Goal: Use online tool/utility: Utilize a website feature to perform a specific function

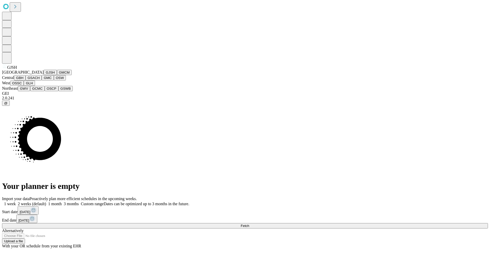
click at [44, 75] on button "GJSH" at bounding box center [50, 72] width 13 height 5
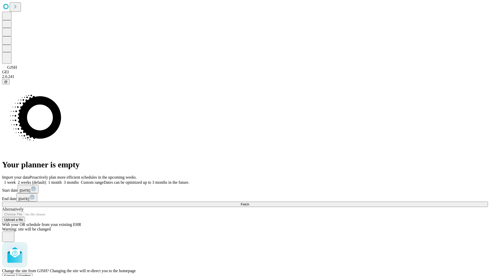
click at [31, 274] on span "Confirm" at bounding box center [25, 276] width 12 height 4
click at [62, 180] on label "1 month" at bounding box center [54, 182] width 16 height 4
click at [249, 202] on span "Fetch" at bounding box center [245, 204] width 8 height 4
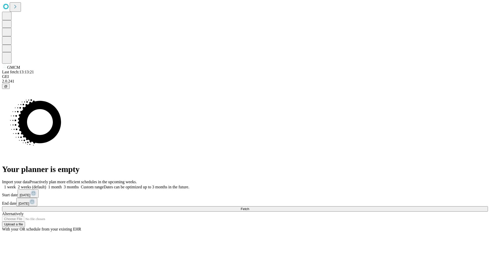
click at [62, 185] on label "1 month" at bounding box center [54, 187] width 16 height 4
click at [249, 207] on span "Fetch" at bounding box center [245, 209] width 8 height 4
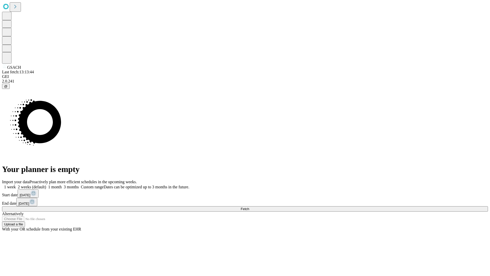
click at [62, 185] on label "1 month" at bounding box center [54, 187] width 16 height 4
click at [249, 207] on span "Fetch" at bounding box center [245, 209] width 8 height 4
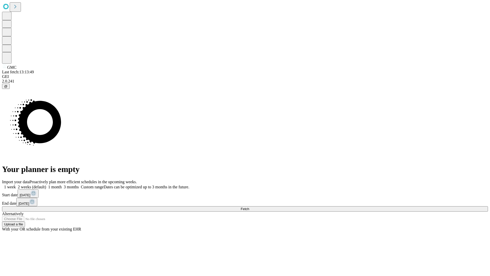
click at [62, 185] on label "1 month" at bounding box center [54, 187] width 16 height 4
click at [249, 207] on span "Fetch" at bounding box center [245, 209] width 8 height 4
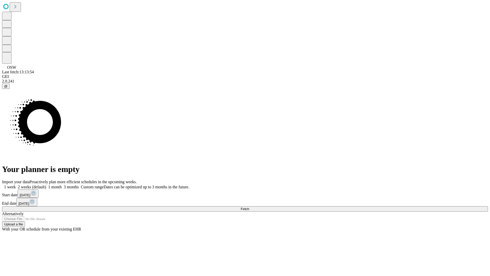
click at [62, 185] on label "1 month" at bounding box center [54, 187] width 16 height 4
click at [249, 207] on span "Fetch" at bounding box center [245, 209] width 8 height 4
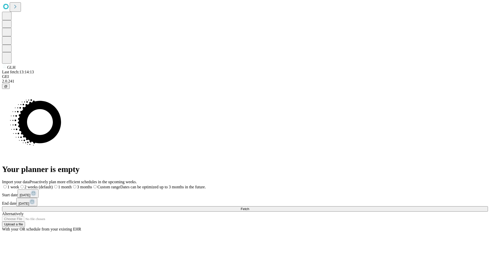
click at [72, 185] on label "1 month" at bounding box center [62, 187] width 19 height 4
click at [249, 207] on span "Fetch" at bounding box center [245, 209] width 8 height 4
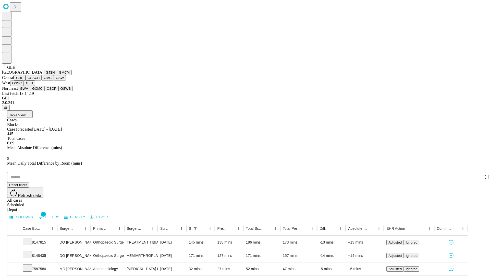
click at [30, 91] on button "GWV" at bounding box center [24, 88] width 12 height 5
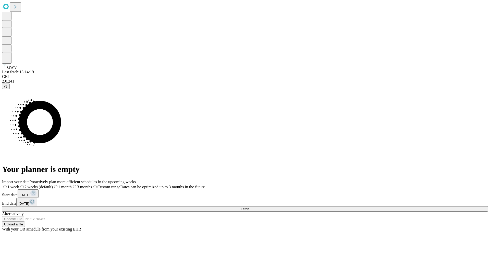
click at [72, 185] on label "1 month" at bounding box center [62, 187] width 19 height 4
click at [249, 207] on span "Fetch" at bounding box center [245, 209] width 8 height 4
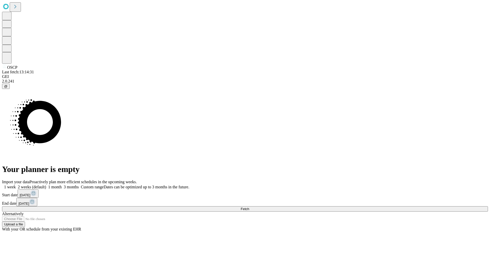
click at [62, 185] on label "1 month" at bounding box center [54, 187] width 16 height 4
click at [249, 207] on span "Fetch" at bounding box center [245, 209] width 8 height 4
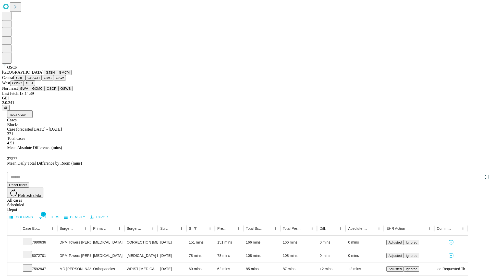
click at [58, 91] on button "GSWB" at bounding box center [65, 88] width 15 height 5
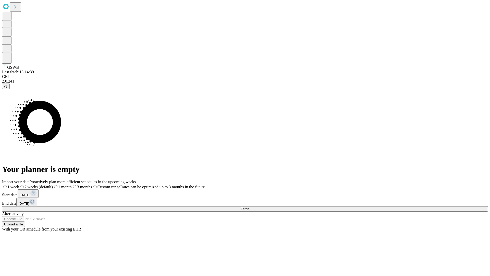
click at [72, 185] on label "1 month" at bounding box center [62, 187] width 19 height 4
click at [249, 207] on span "Fetch" at bounding box center [245, 209] width 8 height 4
